Goal: Task Accomplishment & Management: Complete application form

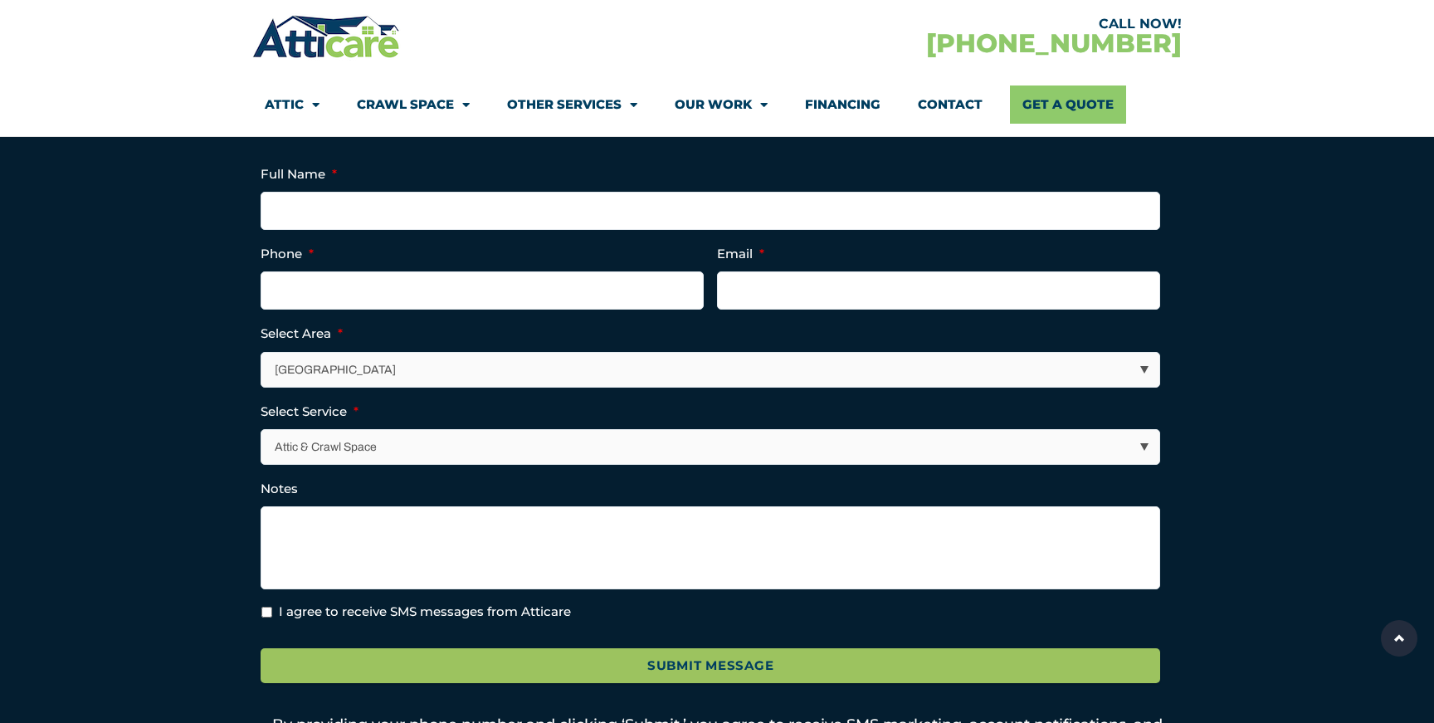
scroll to position [464, 0]
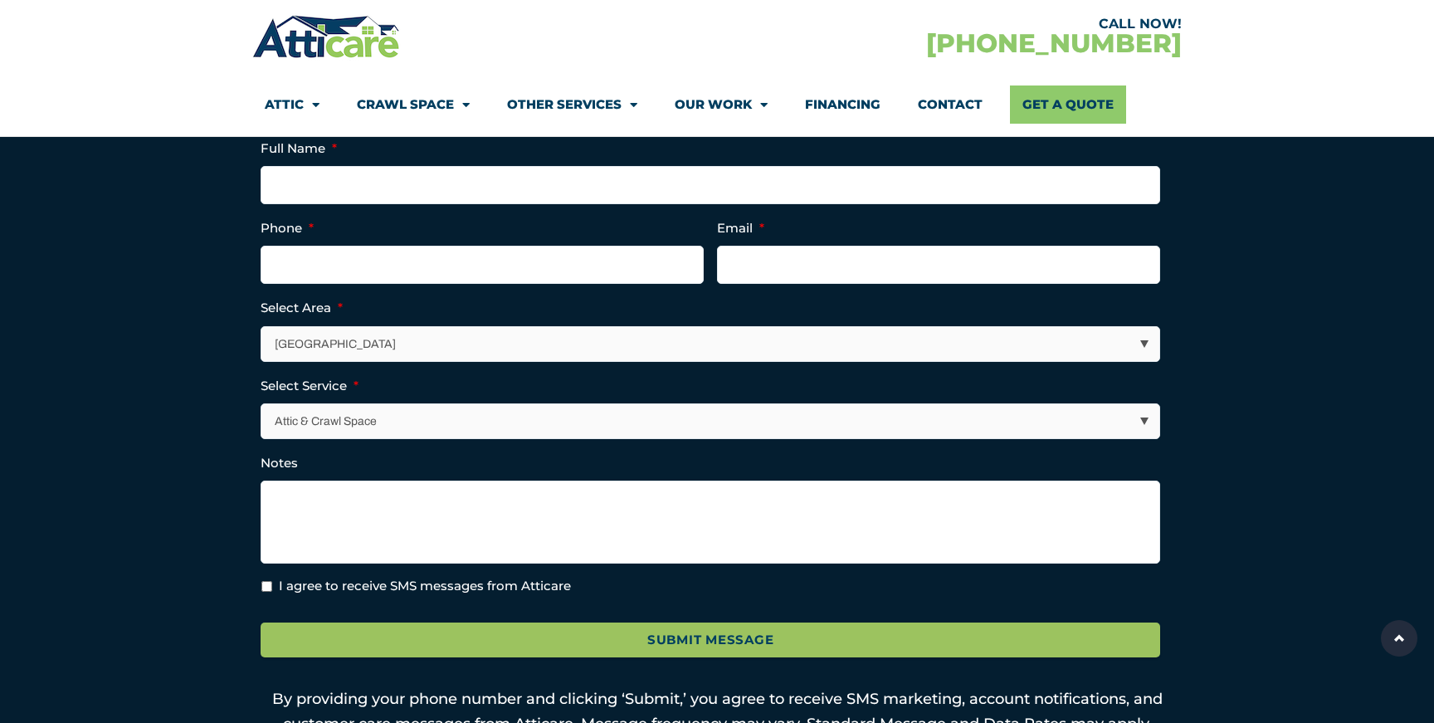
click at [498, 339] on select "Los Angeles Area San Francisco Bay Area New Jersey / New York Area Other Areas" at bounding box center [710, 344] width 898 height 34
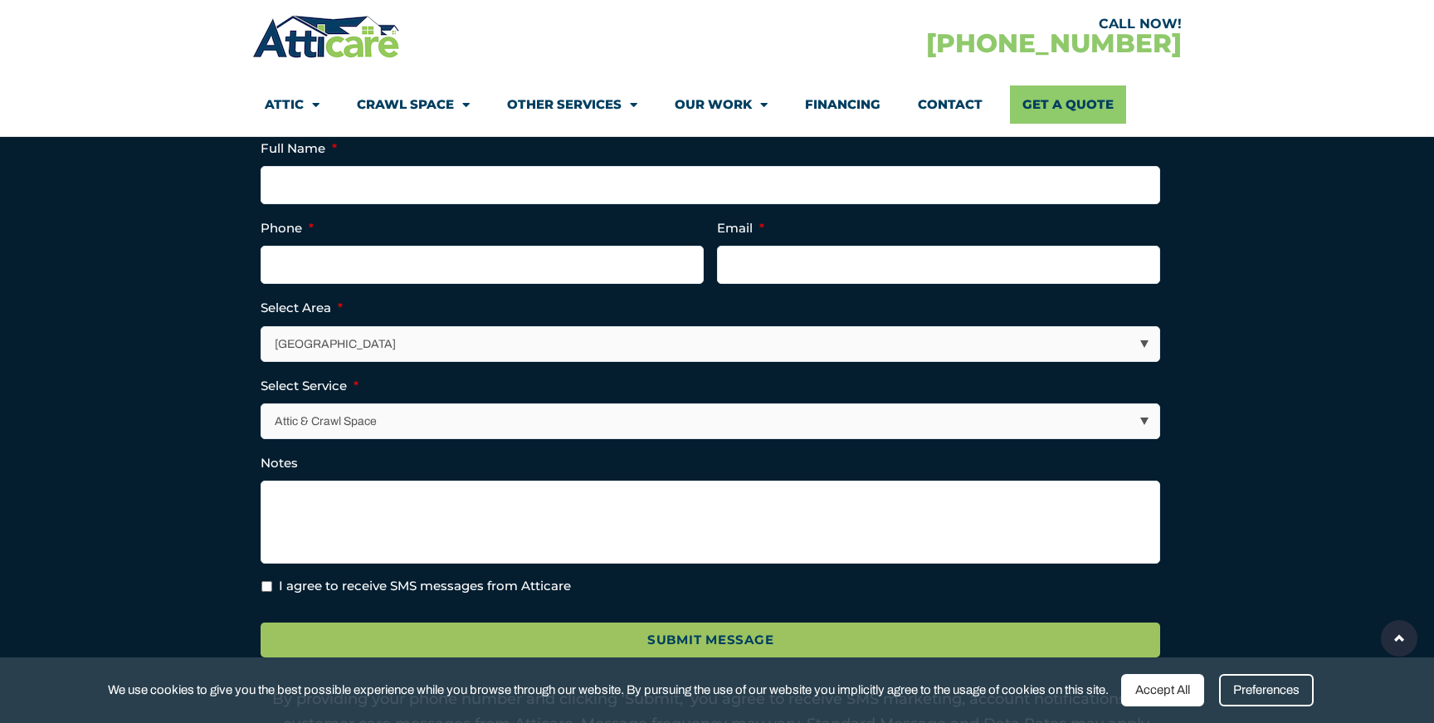
select select "[GEOGRAPHIC_DATA]"
click at [261, 327] on select "Los Angeles Area San Francisco Bay Area New Jersey / New York Area Other Areas" at bounding box center [710, 344] width 898 height 34
click at [462, 415] on select "Attic & Crawl Space Insulation Roofing Solar Energy Other Services" at bounding box center [710, 421] width 898 height 34
select select "Insulation"
click at [261, 404] on select "Attic & Crawl Space Insulation Roofing Solar Energy Other Services" at bounding box center [710, 421] width 898 height 34
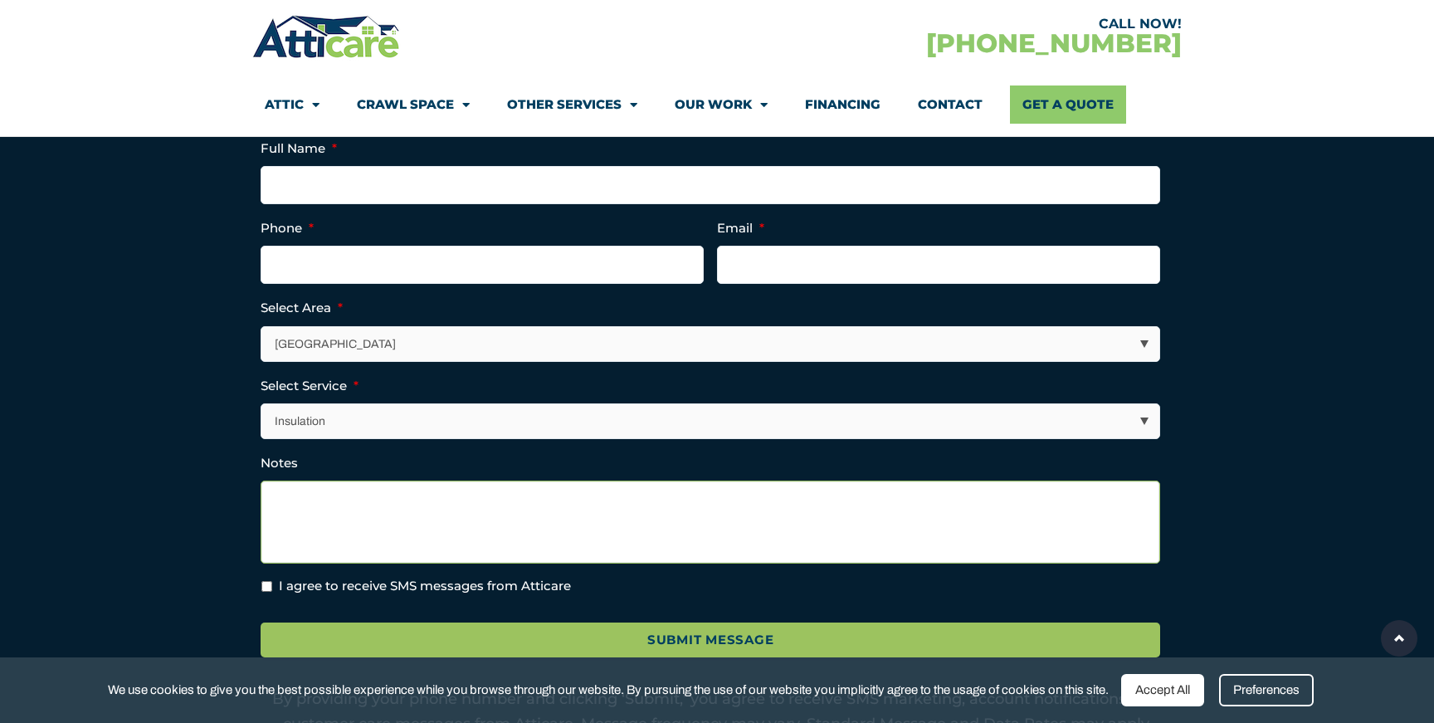
click at [376, 525] on textarea "Notes" at bounding box center [711, 522] width 900 height 83
paste textarea "Could you please help to share an estimated price for a 2700 sqft, single story…"
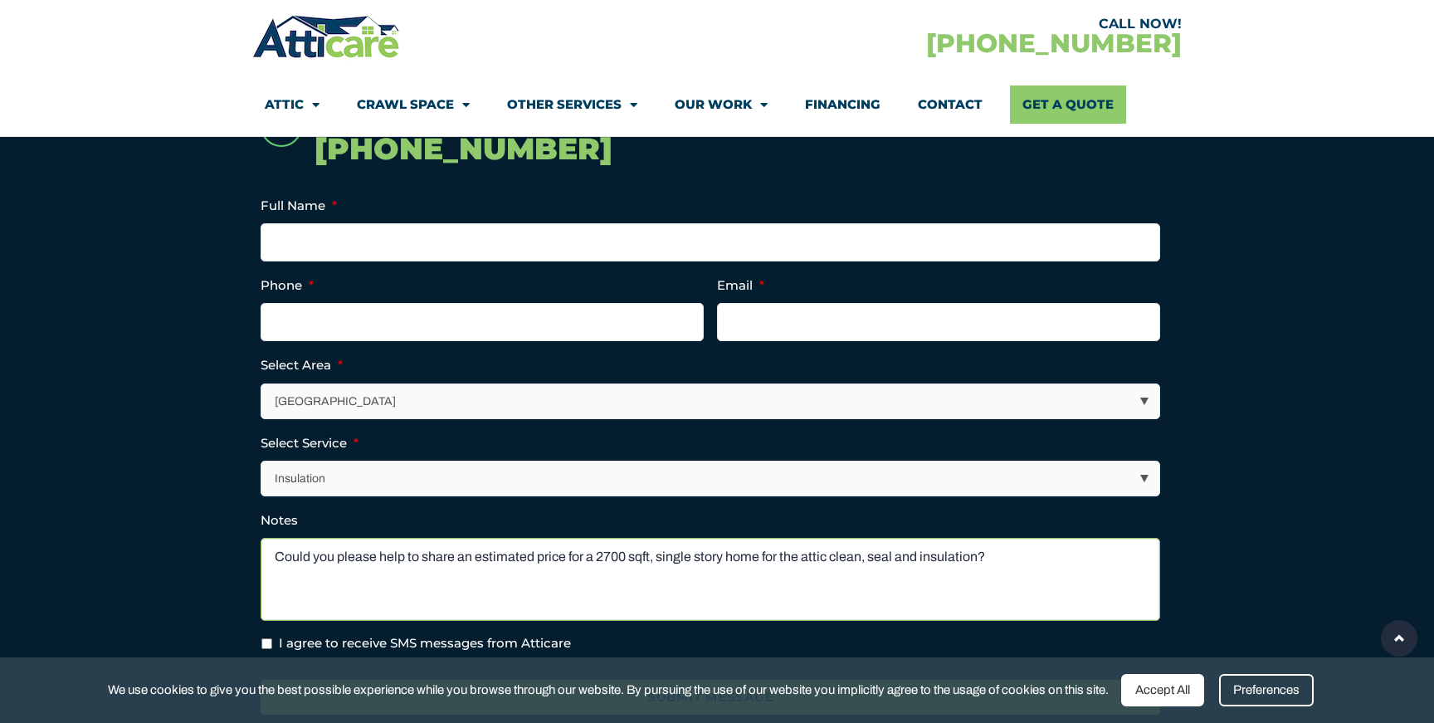
scroll to position [403, 0]
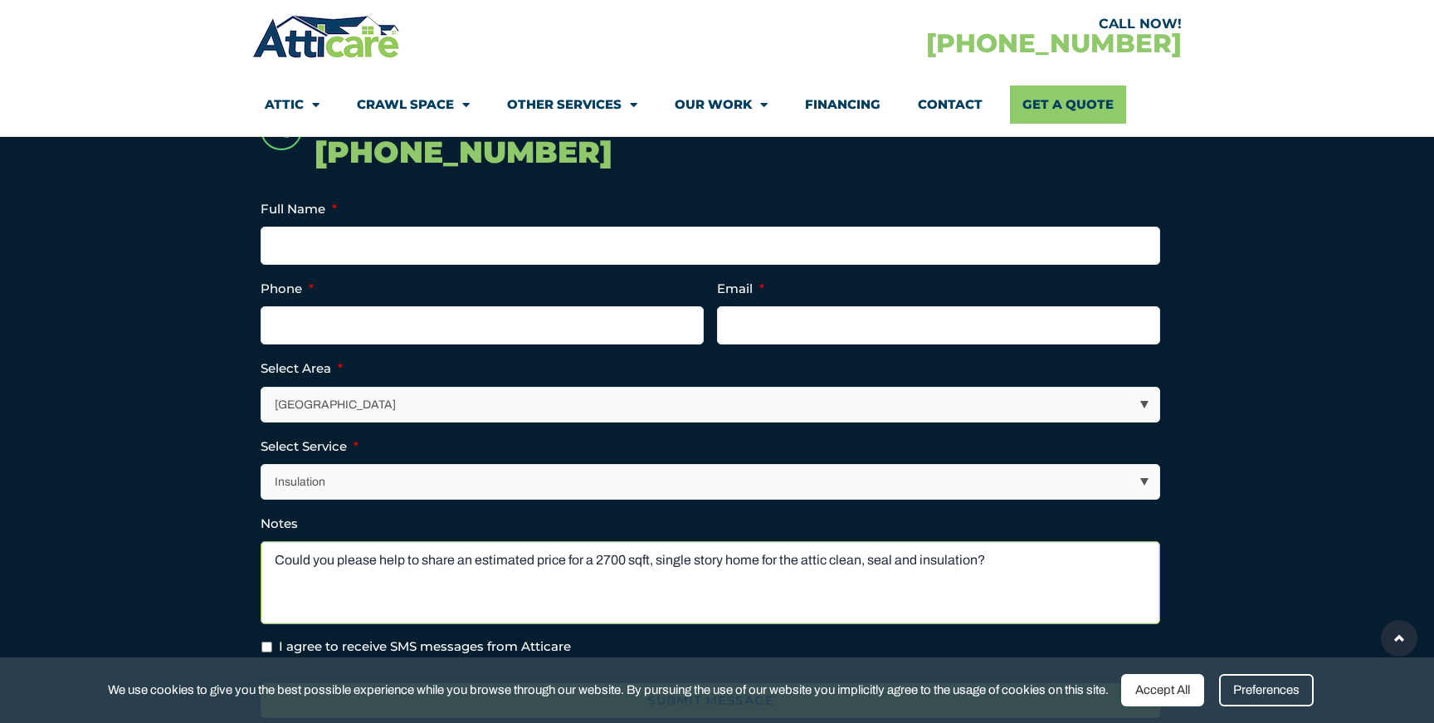
type textarea "Could you please help to share an estimated price for a 2700 sqft, single story…"
type input "(___) ___-____"
click at [549, 315] on input "(___) ___-____" at bounding box center [482, 325] width 443 height 38
click at [419, 247] on input "Full Name *" at bounding box center [711, 246] width 900 height 38
type input "Channing Dong"
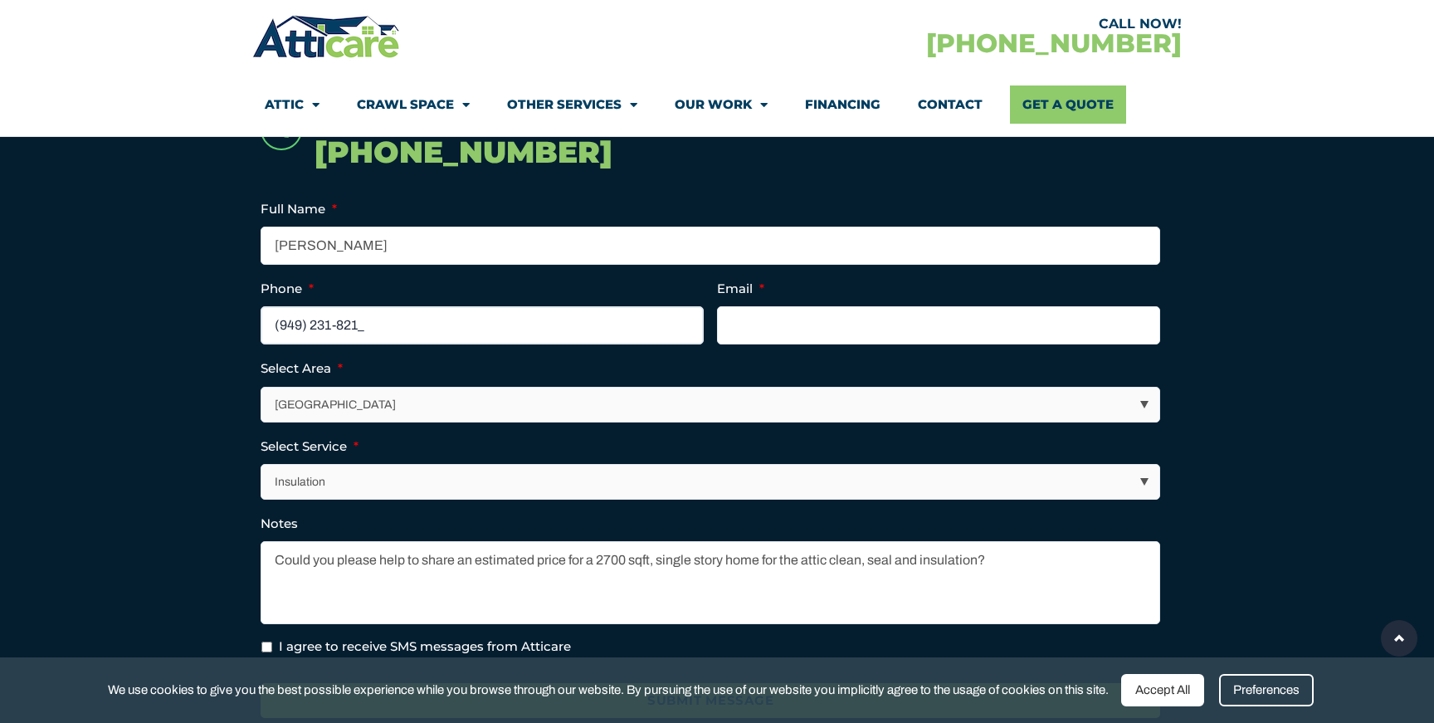
type input "(949) 231-8215"
type input "dongqian10192015@gmail.com"
click at [1343, 323] on section "Call Now! 1-866-222-4074 Full Name * Channing Dong Phone * (949) 231-8215 Email…" at bounding box center [717, 463] width 1434 height 858
click at [1160, 698] on div "Accept All" at bounding box center [1162, 690] width 83 height 32
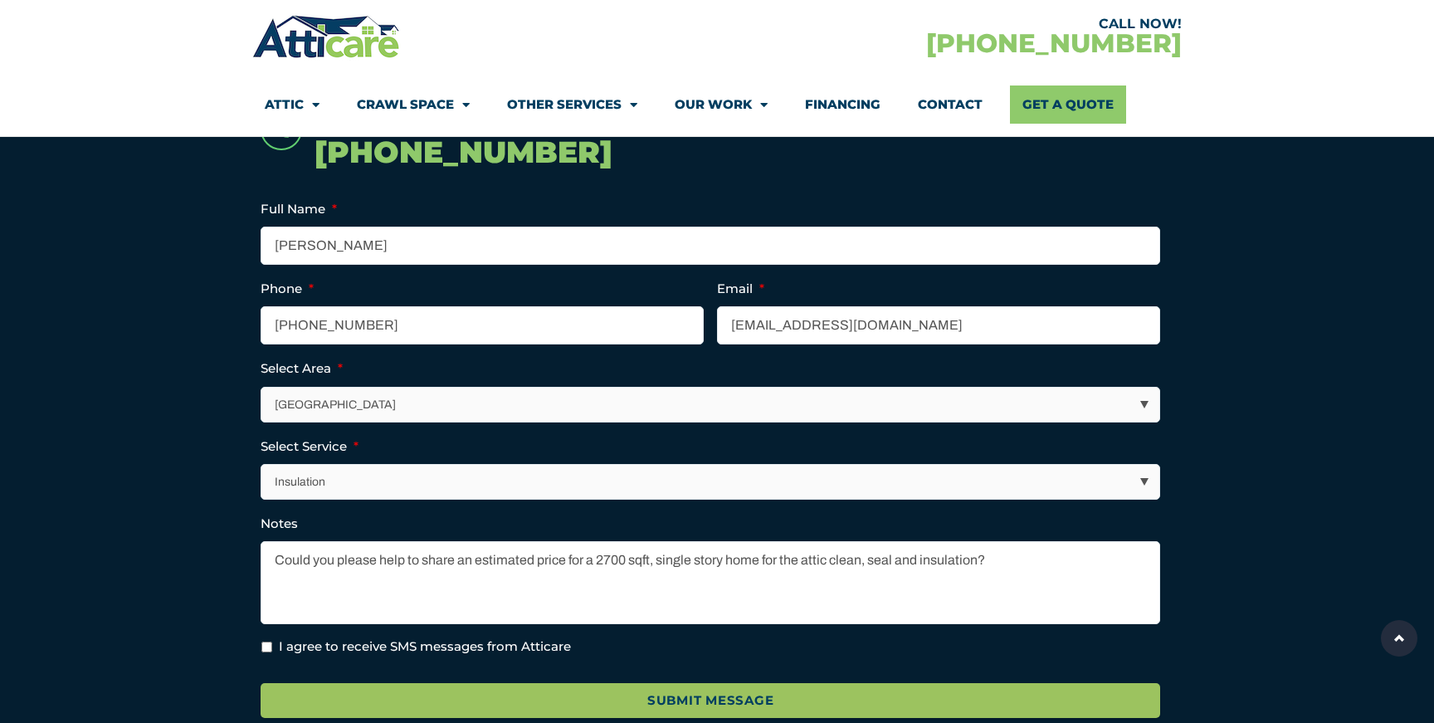
click at [1127, 487] on select "Attic & Crawl Space Insulation Roofing Solar Energy Other Services" at bounding box center [710, 482] width 898 height 34
click at [261, 465] on select "Attic & Crawl Space Insulation Roofing Solar Energy Other Services" at bounding box center [710, 482] width 898 height 34
click at [715, 491] on select "Attic & Crawl Space Insulation Roofing Solar Energy Other Services" at bounding box center [710, 482] width 898 height 34
select select "Insulation"
click at [261, 465] on select "Attic & Crawl Space Insulation Roofing Solar Energy Other Services" at bounding box center [710, 482] width 898 height 34
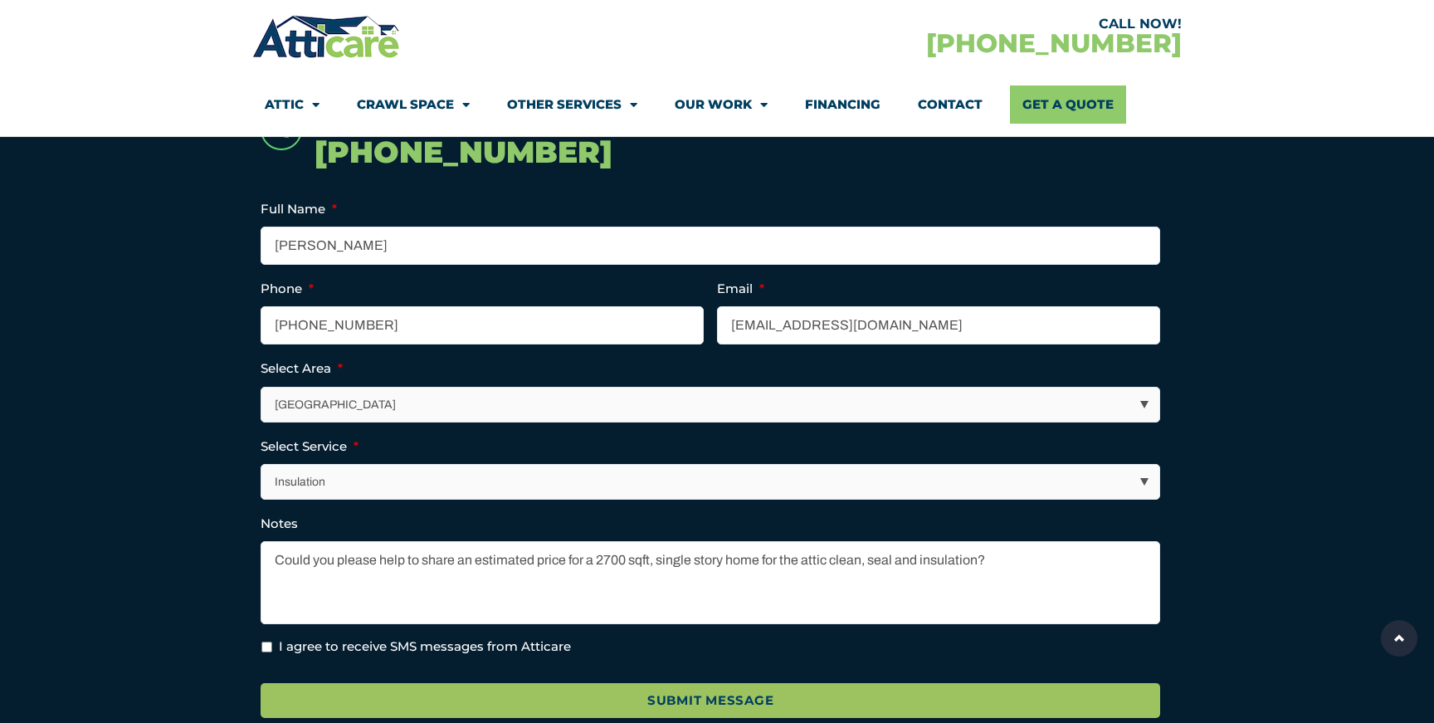
scroll to position [521, 0]
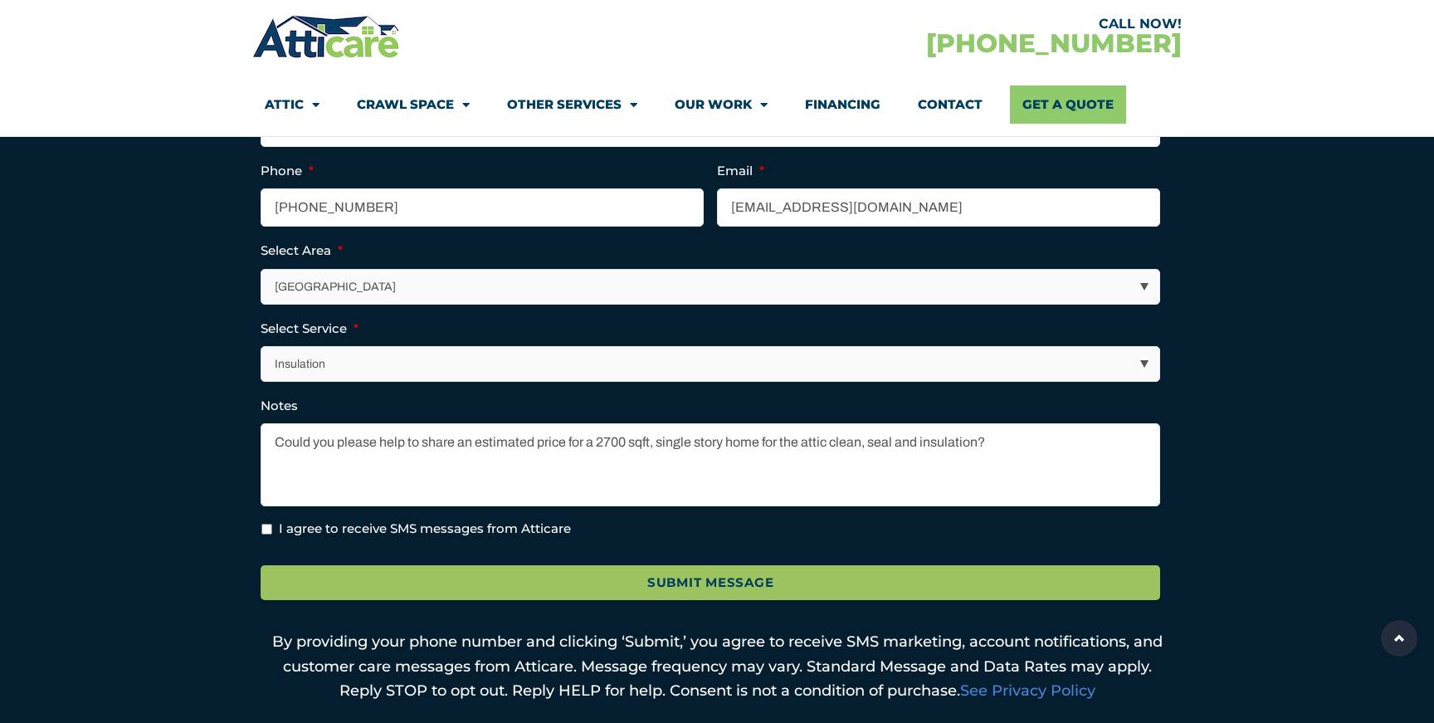
click at [267, 527] on input "I agree to receive SMS messages from Atticare" at bounding box center [266, 529] width 11 height 11
checkbox input "true"
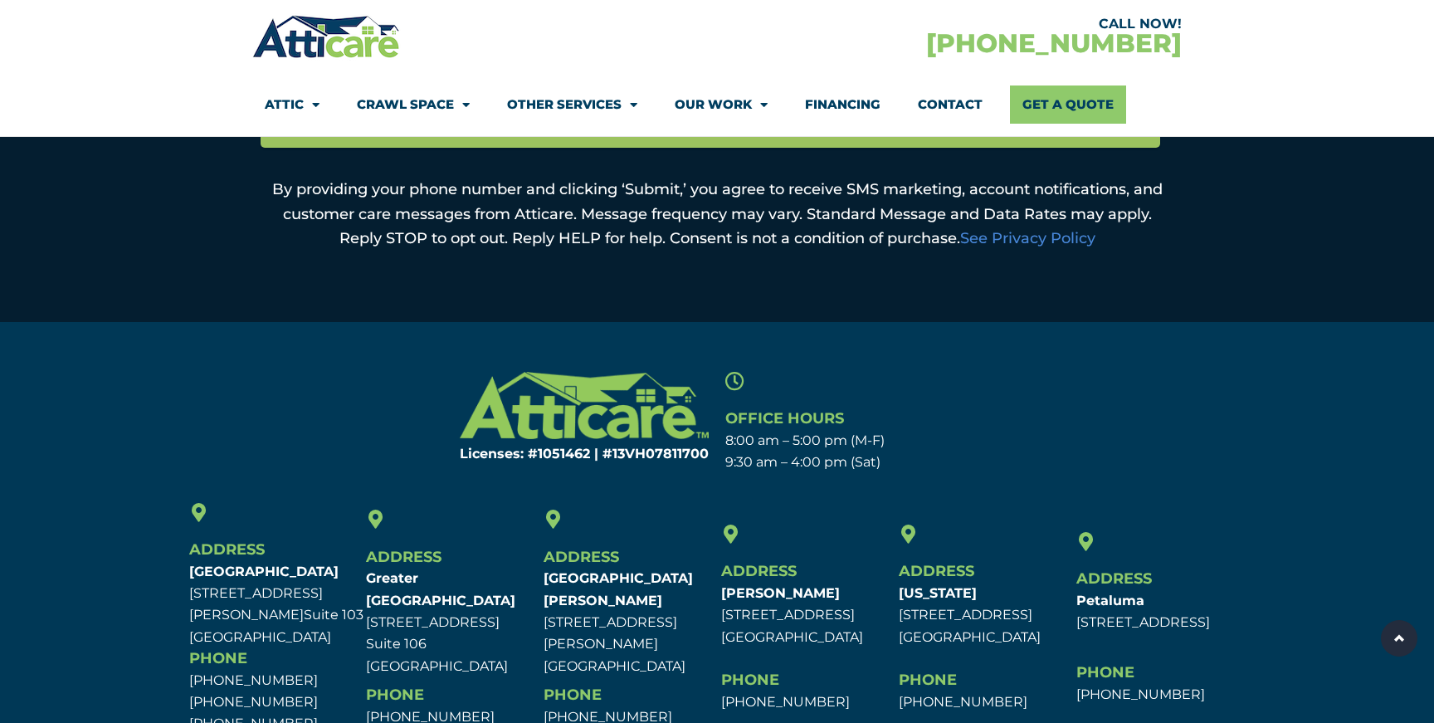
scroll to position [942, 0]
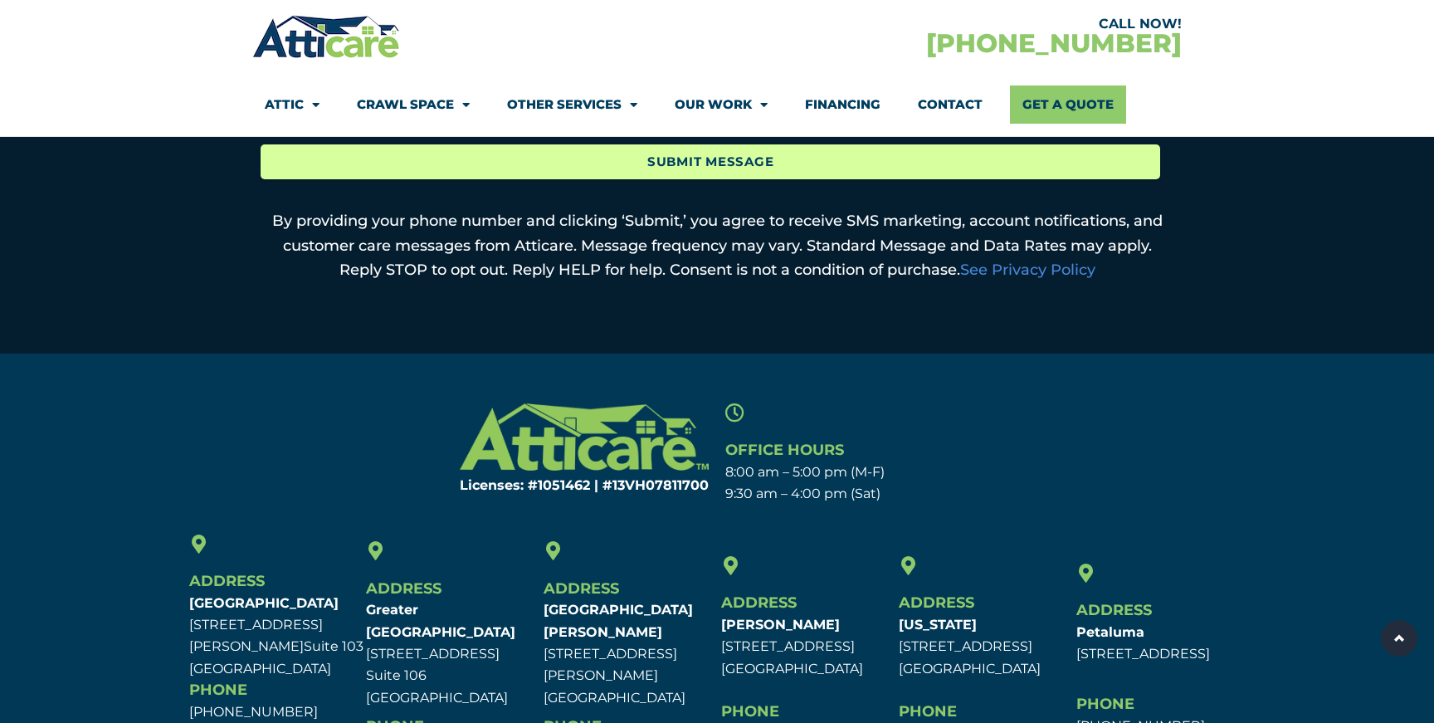
click at [718, 165] on input "Submit Message" at bounding box center [711, 162] width 900 height 36
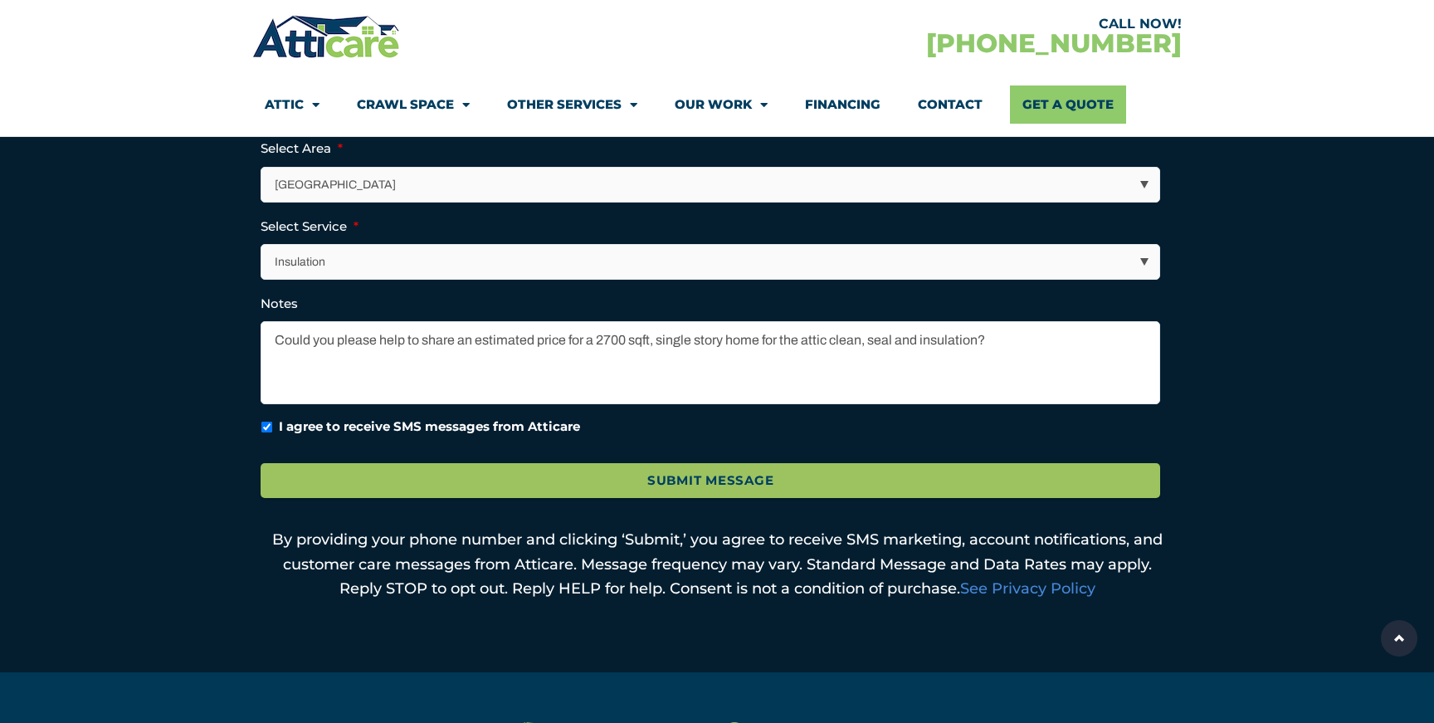
scroll to position [619, 0]
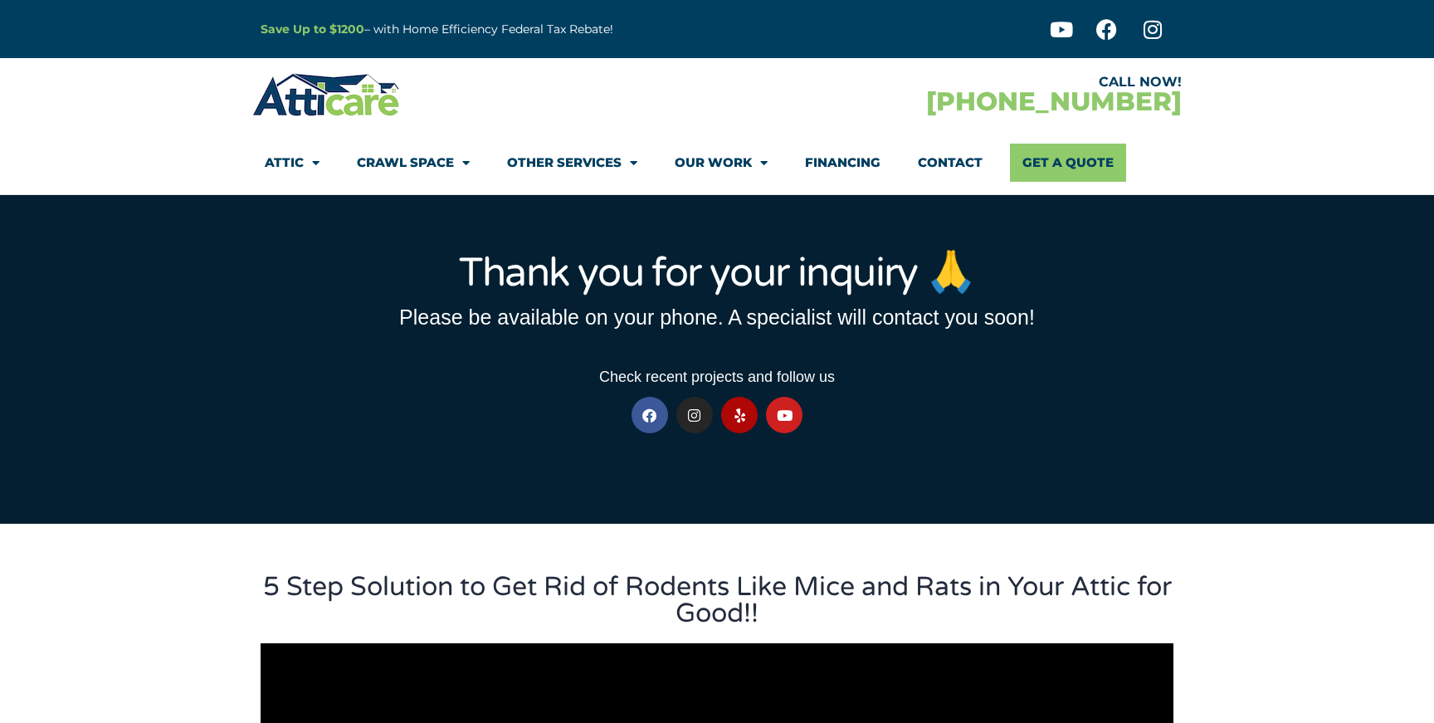
click at [1107, 363] on div "Check recent projects and follow us" at bounding box center [717, 356] width 913 height 56
